Goal: Task Accomplishment & Management: Use online tool/utility

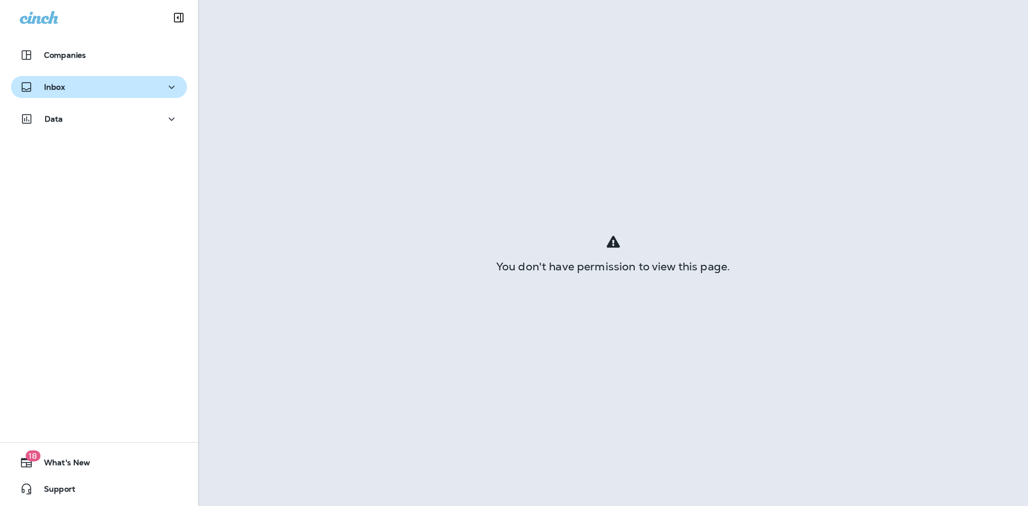
click at [58, 88] on p "Inbox" at bounding box center [54, 87] width 21 height 9
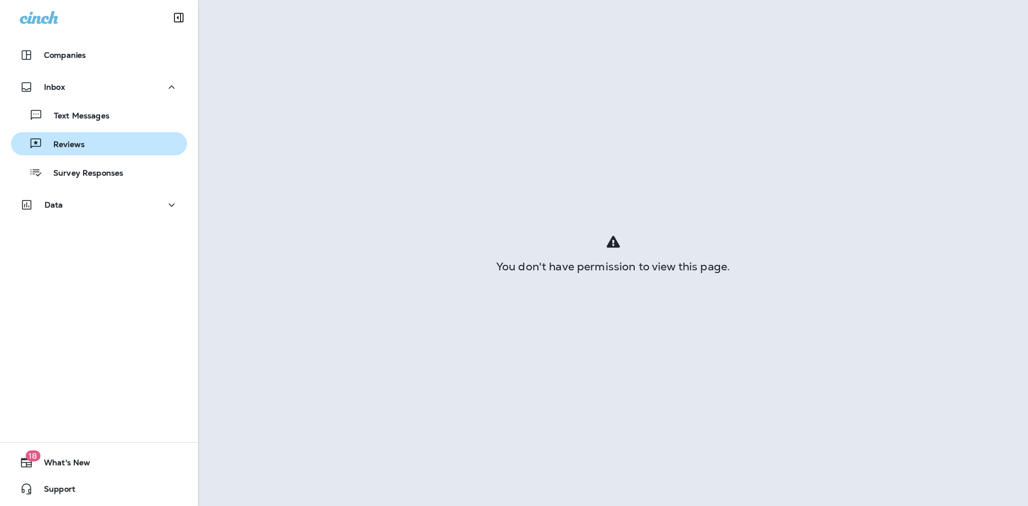
click at [64, 144] on p "Reviews" at bounding box center [63, 145] width 42 height 10
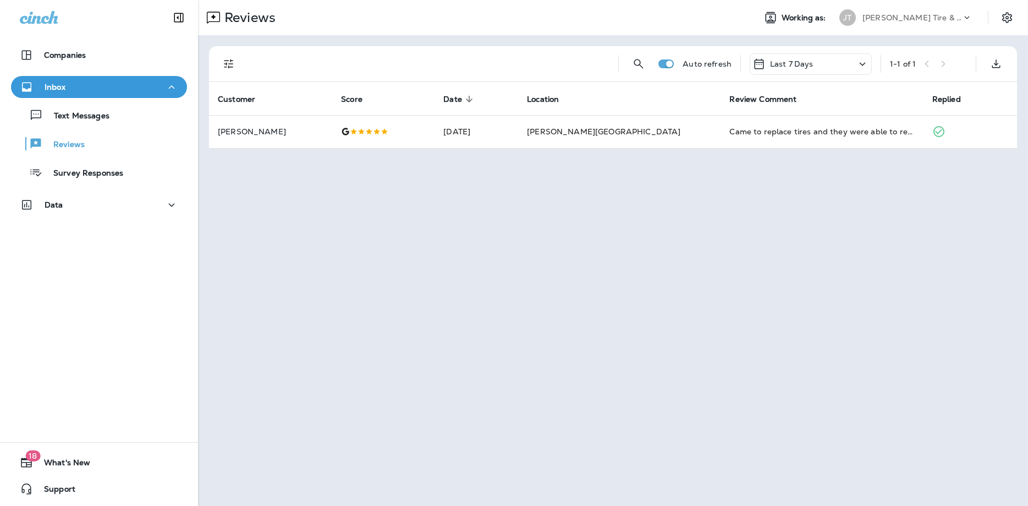
click at [333, 195] on div "Reviews Working as: [PERSON_NAME] Tire & Auto Auto refresh Last 7 Days 1 - 1 of…" at bounding box center [613, 253] width 830 height 506
click at [171, 83] on icon "button" at bounding box center [171, 87] width 13 height 14
click at [169, 91] on icon "button" at bounding box center [171, 87] width 13 height 14
click at [863, 67] on icon at bounding box center [862, 64] width 13 height 14
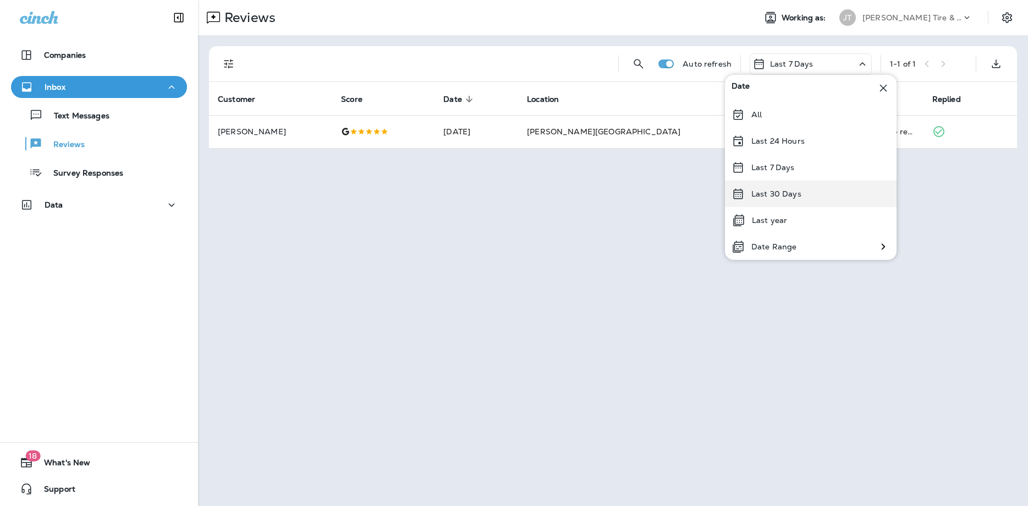
click at [776, 194] on p "Last 30 Days" at bounding box center [777, 193] width 50 height 9
